Goal: Navigation & Orientation: Find specific page/section

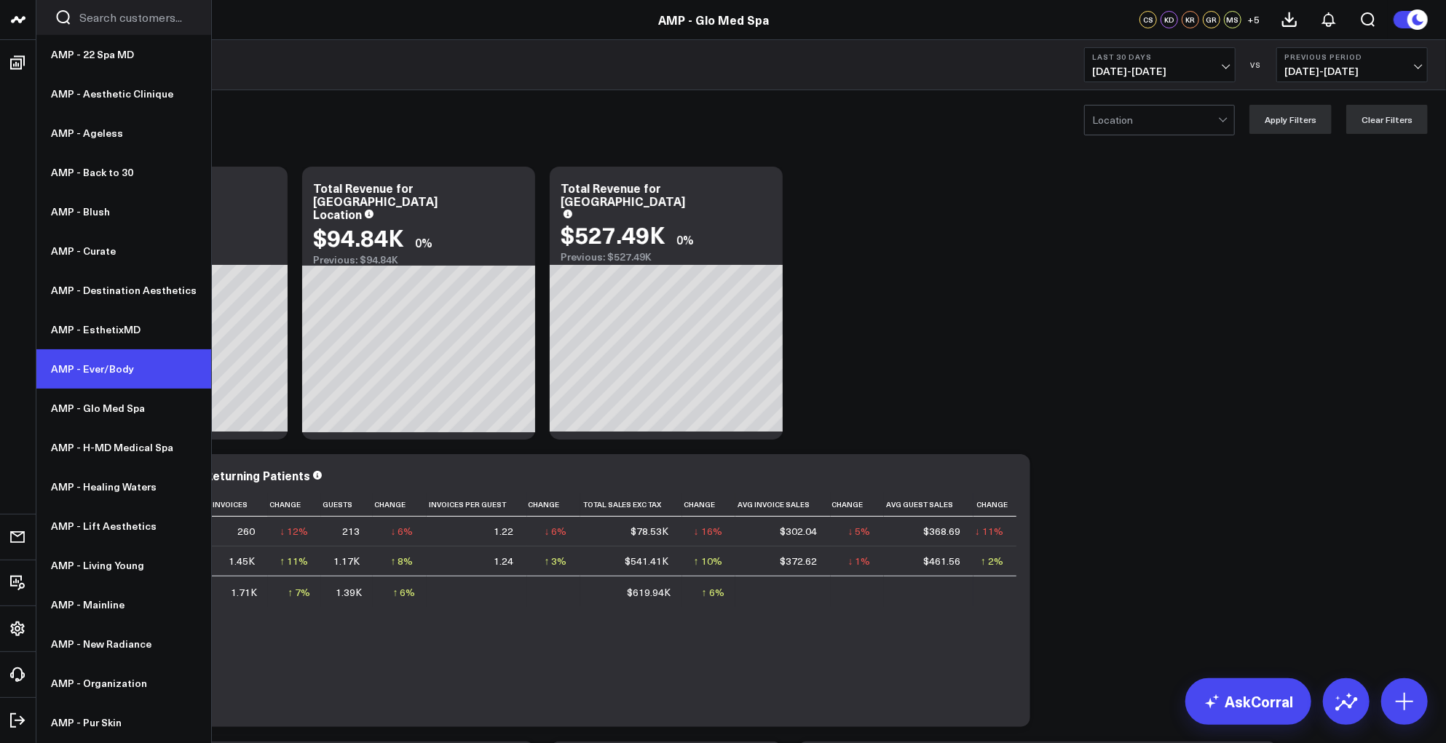
click at [101, 370] on link "AMP - Ever/Body" at bounding box center [123, 368] width 175 height 39
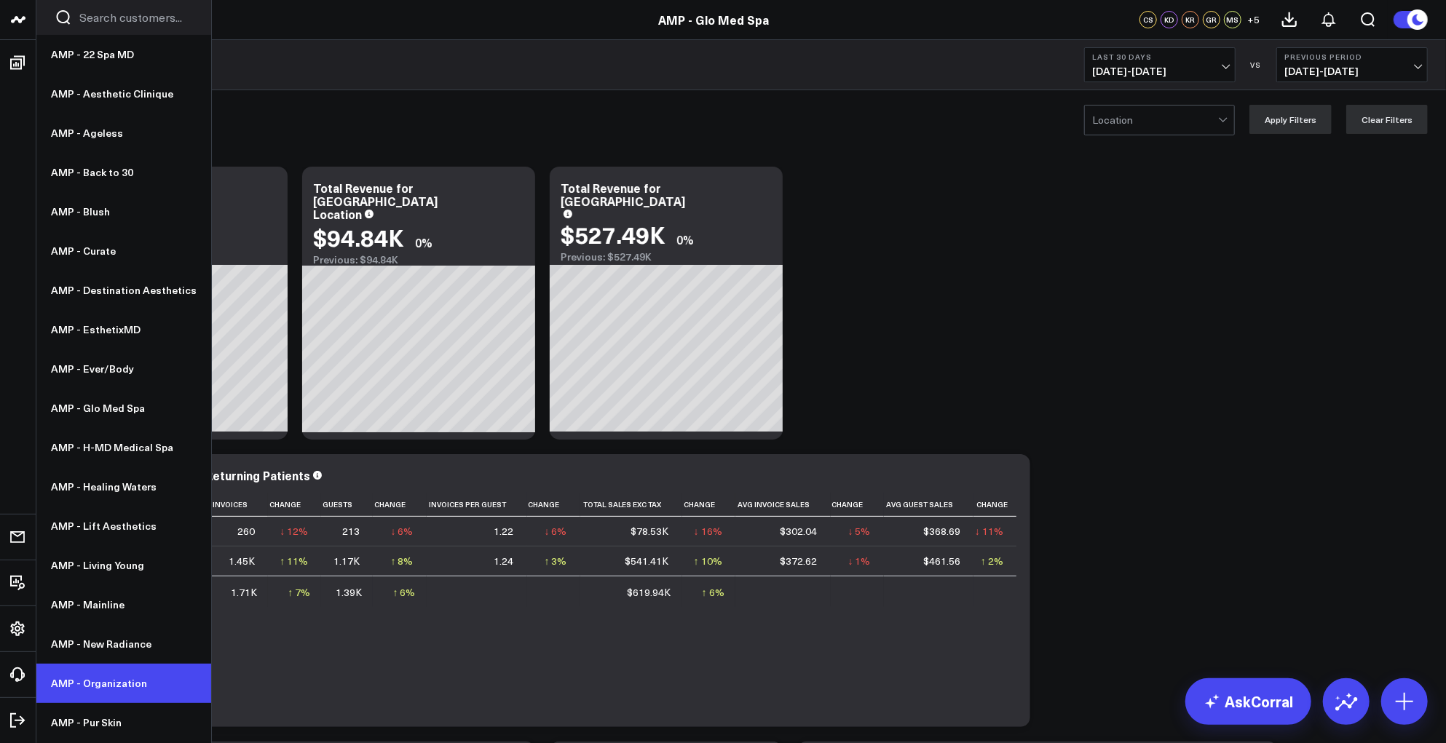
click at [95, 693] on link "AMP - Organization" at bounding box center [123, 683] width 175 height 39
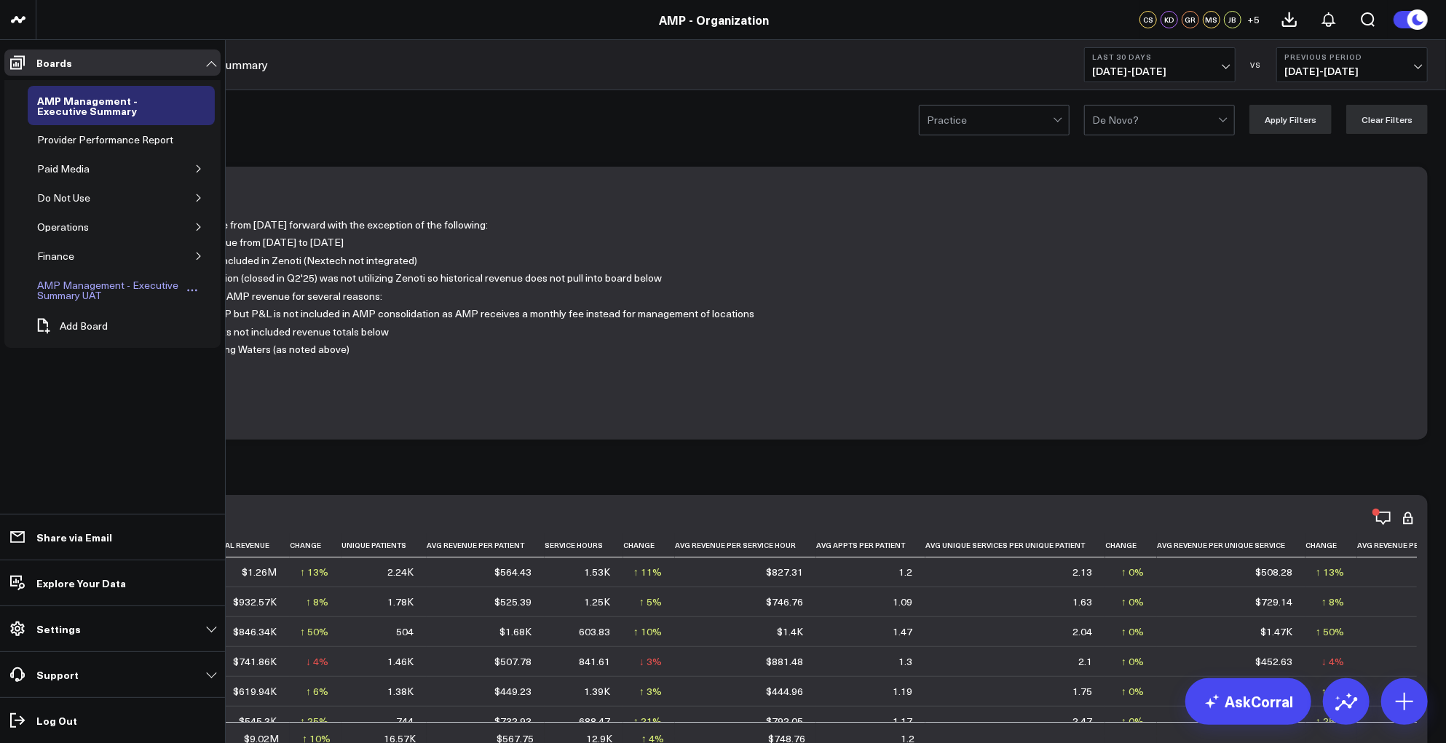
click at [92, 281] on div "AMP Management - Executive Summary UAT" at bounding box center [108, 291] width 151 height 28
